Goal: Check status: Check status

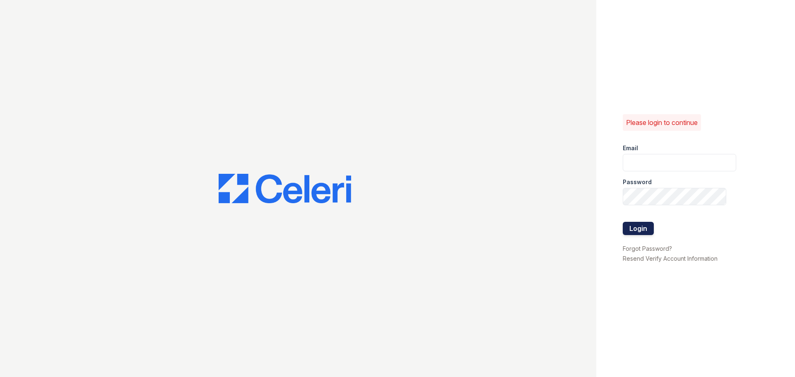
type input "[EMAIL_ADDRESS][DOMAIN_NAME]"
click at [643, 225] on button "Login" at bounding box center [638, 228] width 31 height 13
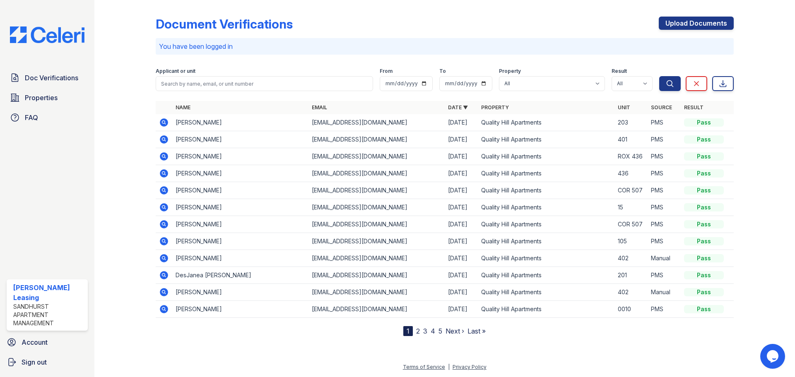
click at [420, 330] on nav "1 2 3 4 5 Next › Last »" at bounding box center [444, 331] width 82 height 10
click at [418, 330] on link "2" at bounding box center [418, 331] width 4 height 8
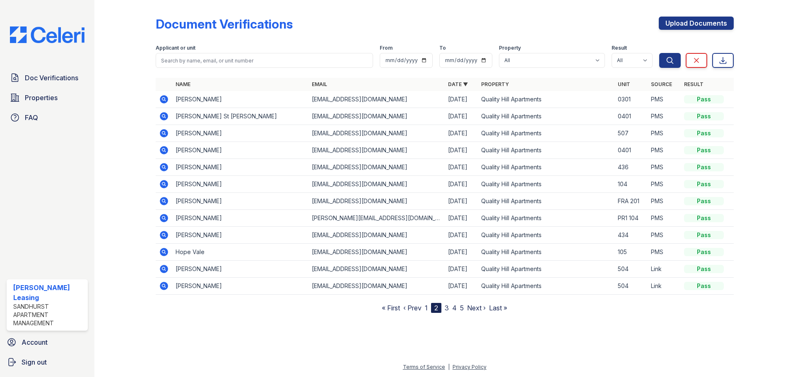
click at [446, 310] on link "3" at bounding box center [447, 308] width 4 height 8
click at [453, 310] on link "4" at bounding box center [454, 308] width 5 height 8
click at [162, 118] on icon at bounding box center [164, 116] width 8 height 8
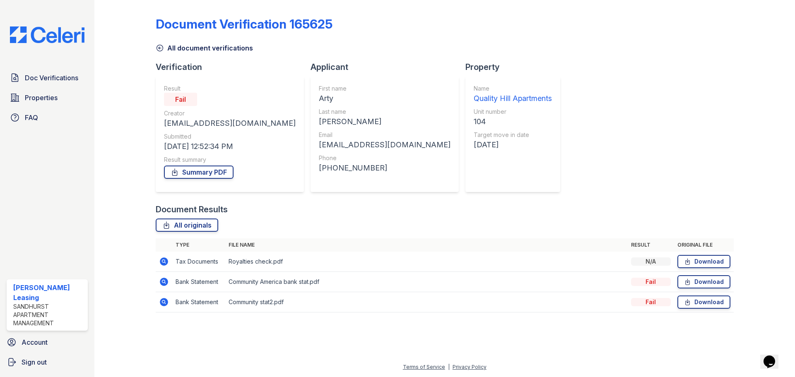
click at [161, 278] on icon at bounding box center [164, 282] width 10 height 10
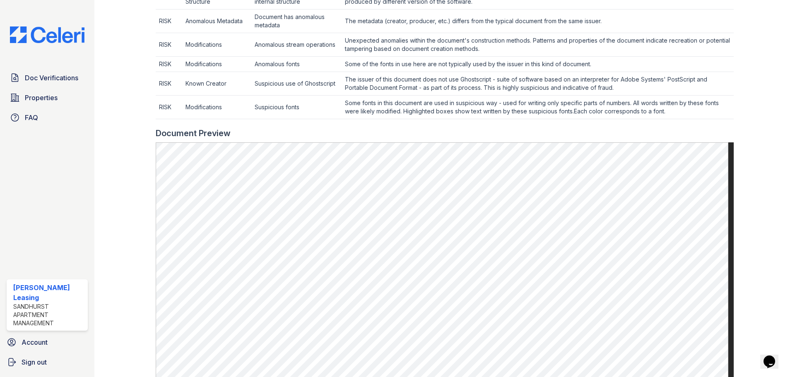
scroll to position [497, 0]
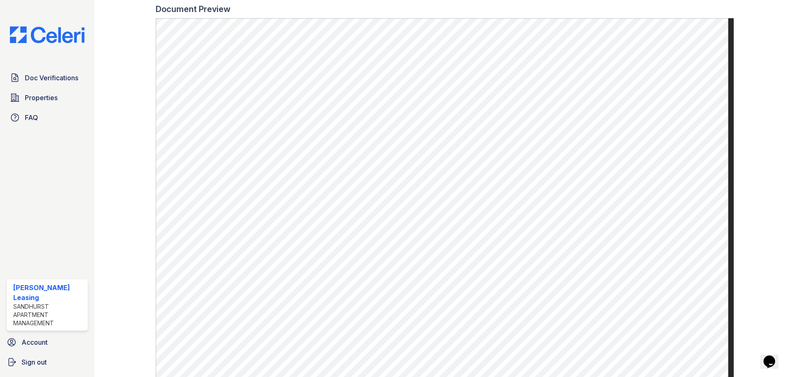
click at [30, 75] on span "Doc Verifications" at bounding box center [51, 78] width 53 height 10
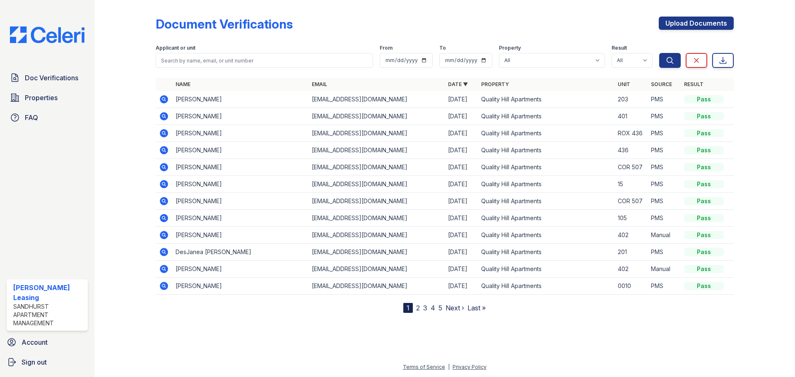
click at [166, 99] on icon at bounding box center [164, 99] width 8 height 8
